Goal: Navigation & Orientation: Find specific page/section

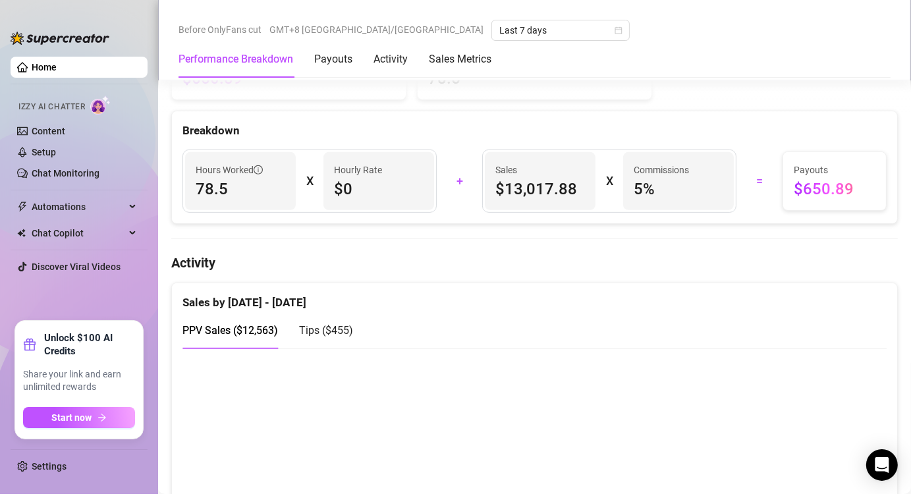
scroll to position [527, 0]
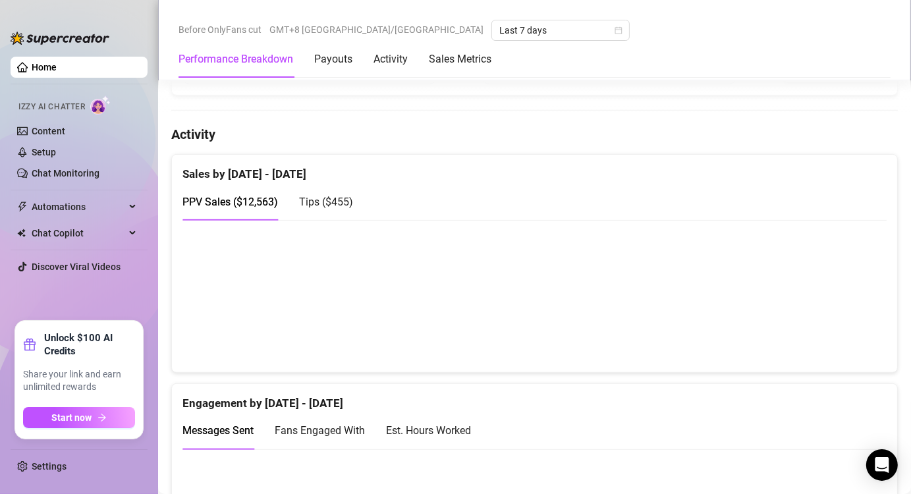
scroll to position [659, 0]
